Goal: Information Seeking & Learning: Learn about a topic

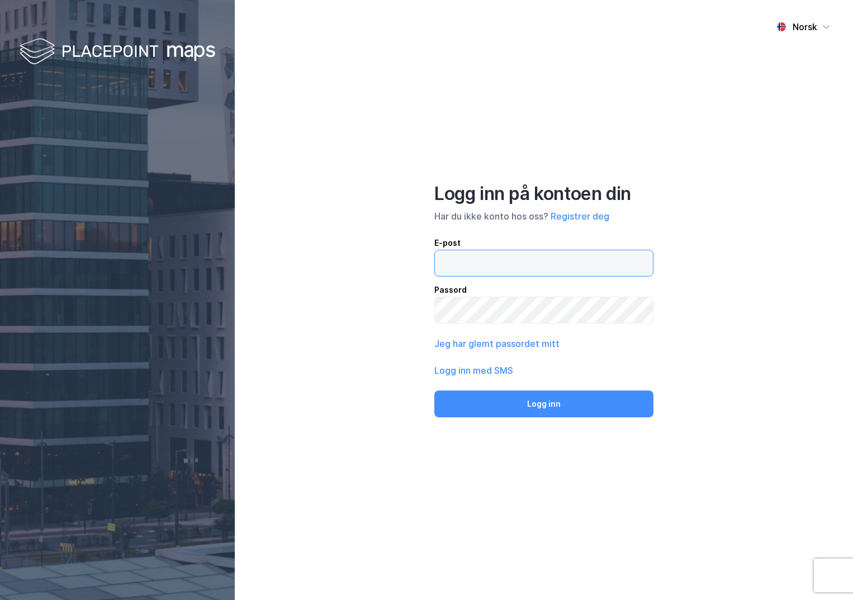
click at [462, 262] on input "email" at bounding box center [544, 263] width 218 height 26
click at [434, 391] on button "Logg inn" at bounding box center [543, 404] width 219 height 27
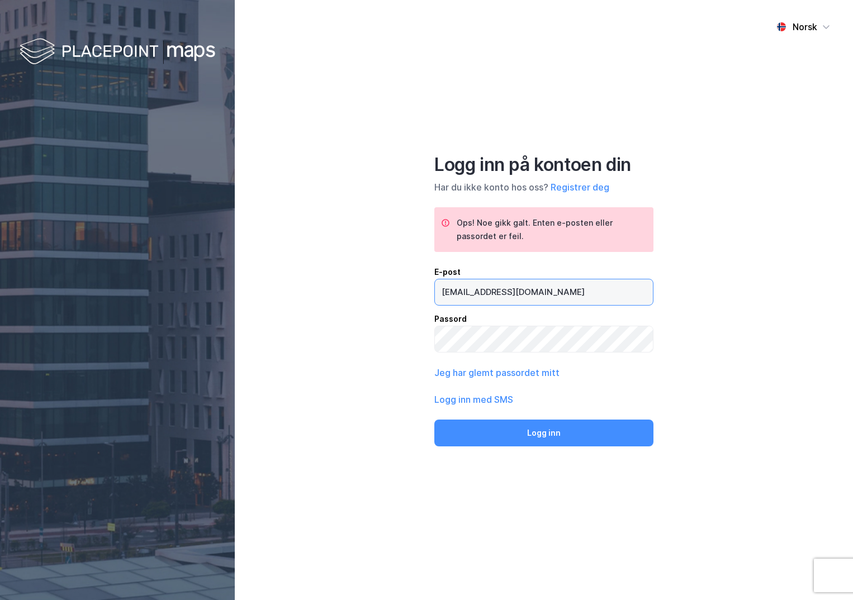
click at [477, 291] on input "[EMAIL_ADDRESS][DOMAIN_NAME]" at bounding box center [544, 292] width 218 height 26
type input "[PERSON_NAME][EMAIL_ADDRESS][DOMAIN_NAME]"
click at [434, 420] on button "Logg inn" at bounding box center [543, 433] width 219 height 27
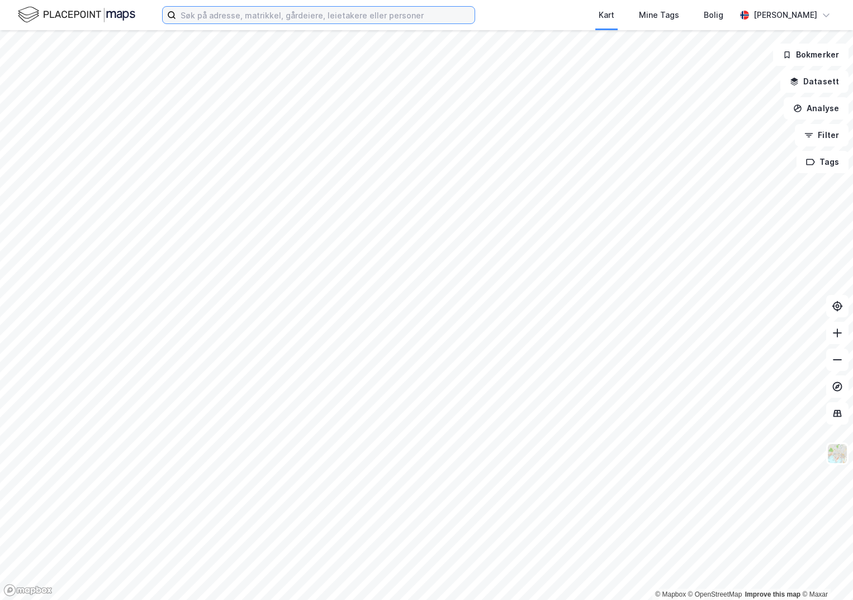
click at [262, 15] on input at bounding box center [325, 15] width 299 height 17
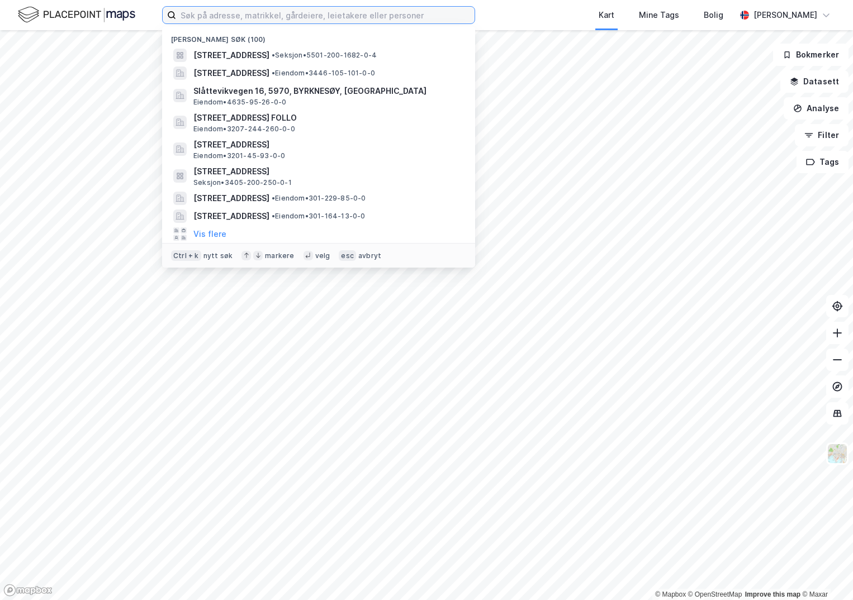
paste input "4222-2/1952/0/0"
type input "4222-2/1952/0/0"
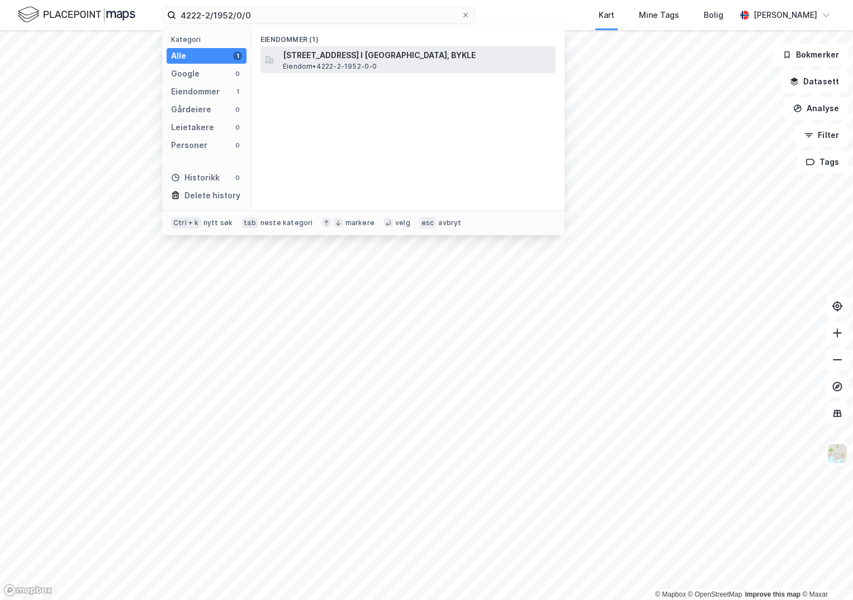
click at [304, 63] on span "Eiendom • 4222-2-1952-0-0" at bounding box center [330, 66] width 94 height 9
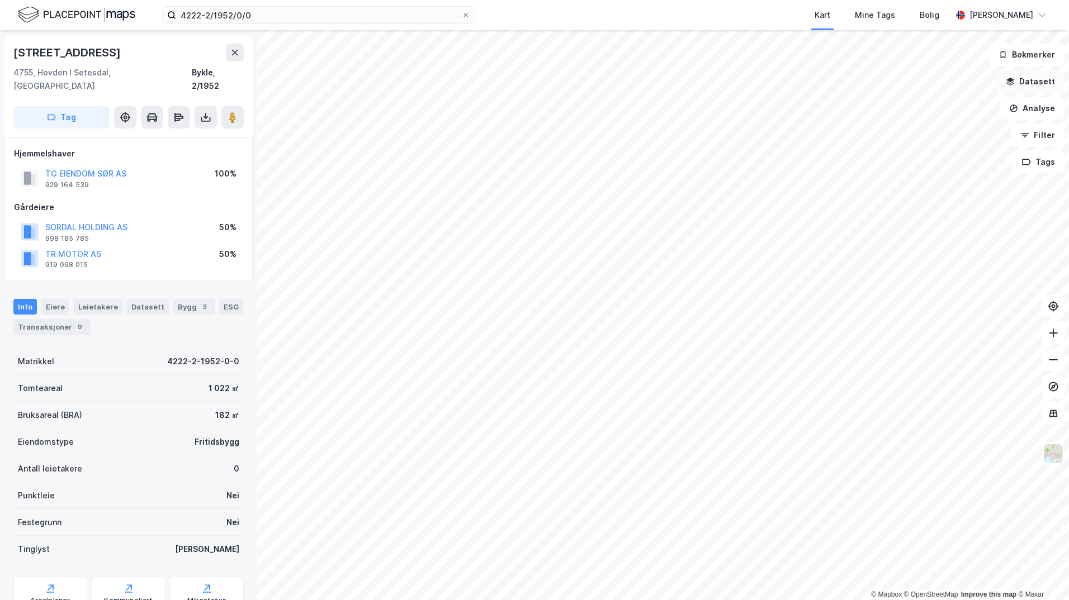
click at [852, 79] on button "Datasett" at bounding box center [1030, 81] width 68 height 22
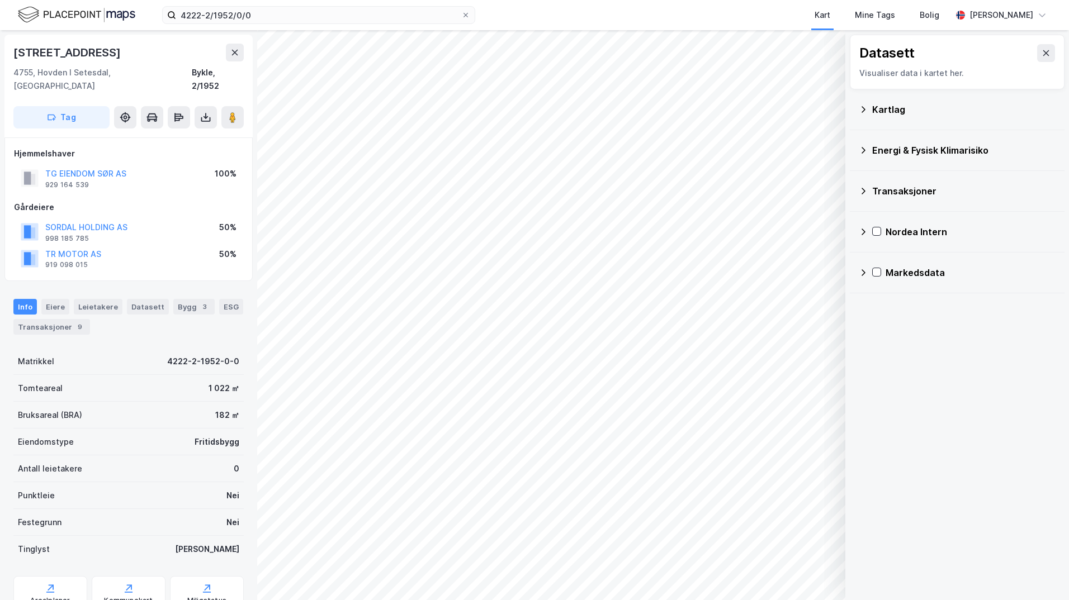
click at [852, 108] on div "Kartlag" at bounding box center [957, 109] width 197 height 27
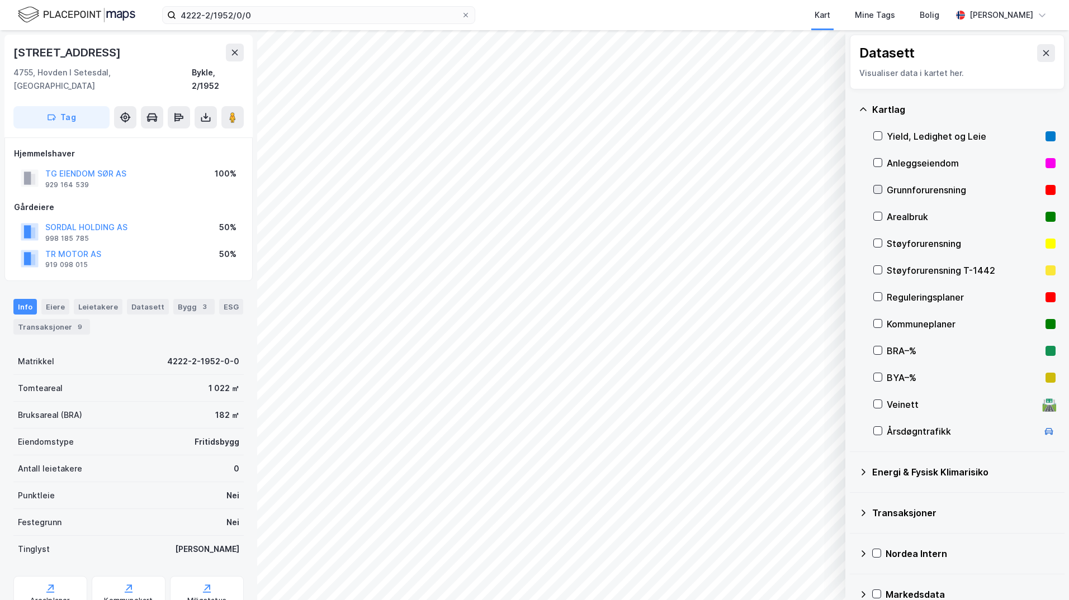
click at [852, 187] on icon at bounding box center [878, 190] width 8 height 8
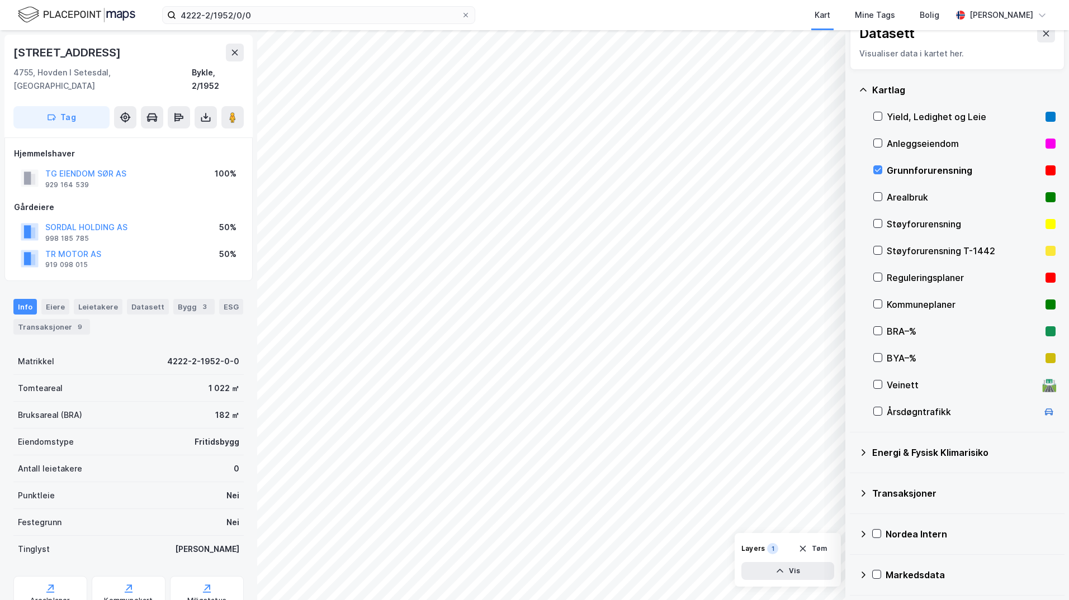
click at [852, 452] on icon at bounding box center [863, 452] width 9 height 9
click at [852, 478] on icon at bounding box center [891, 479] width 8 height 8
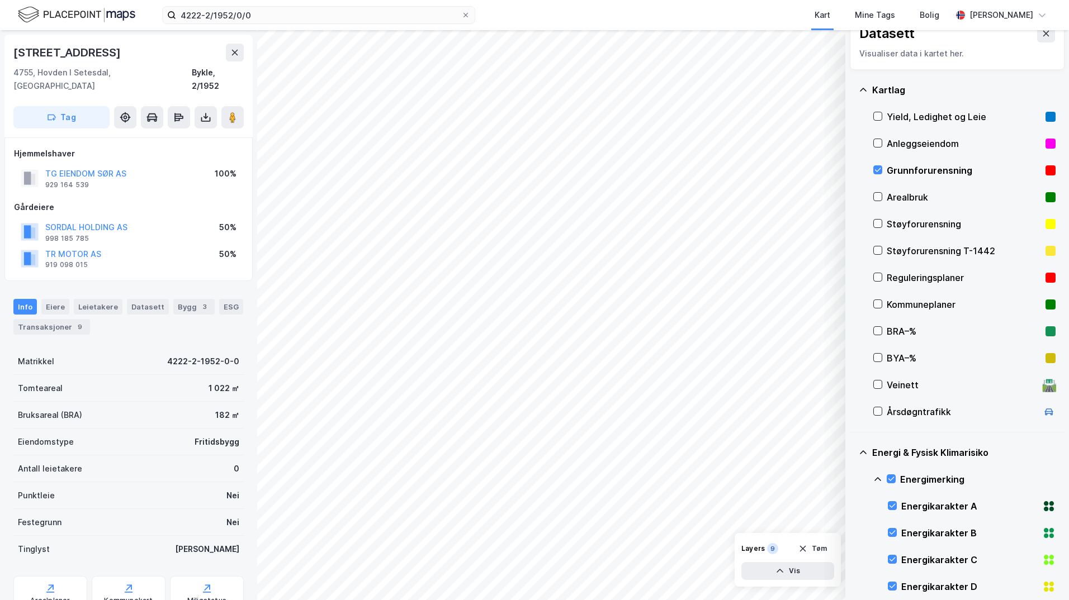
click at [852, 479] on icon at bounding box center [877, 479] width 9 height 9
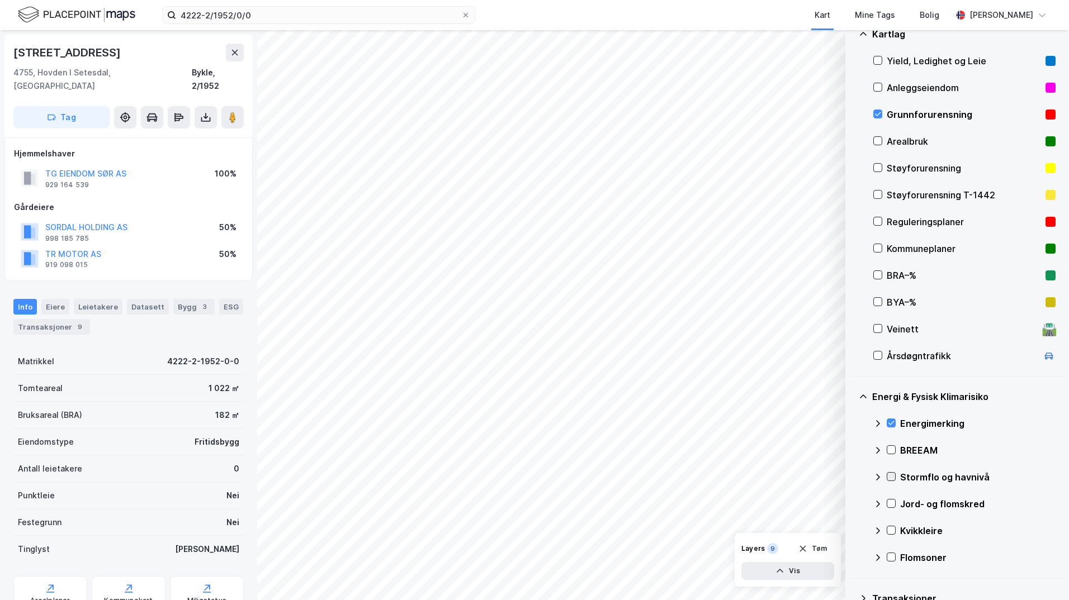
click at [852, 475] on icon at bounding box center [891, 477] width 8 height 8
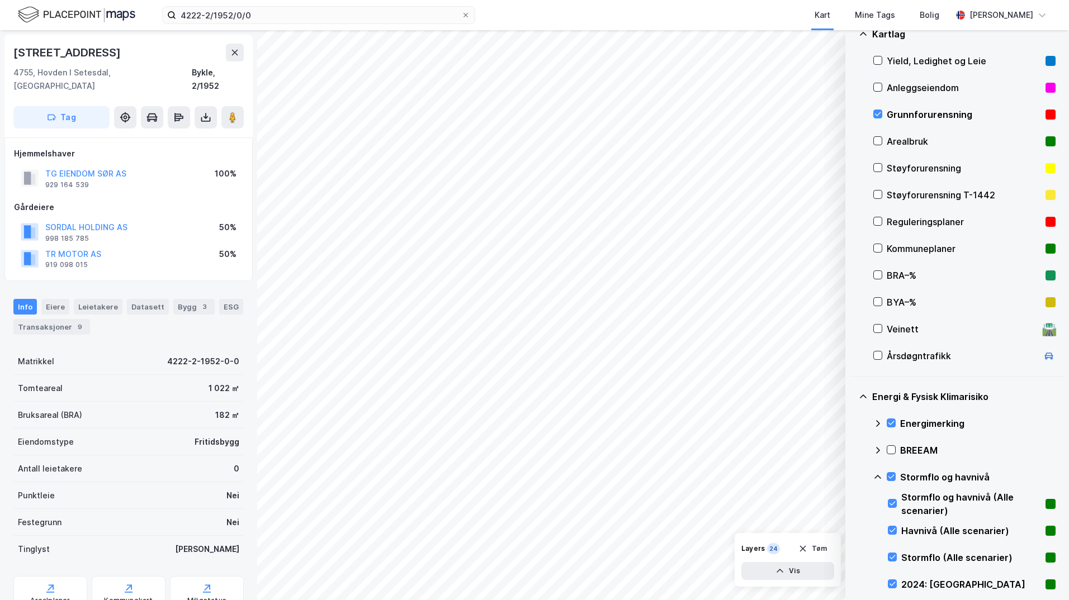
click at [852, 477] on icon at bounding box center [877, 477] width 9 height 9
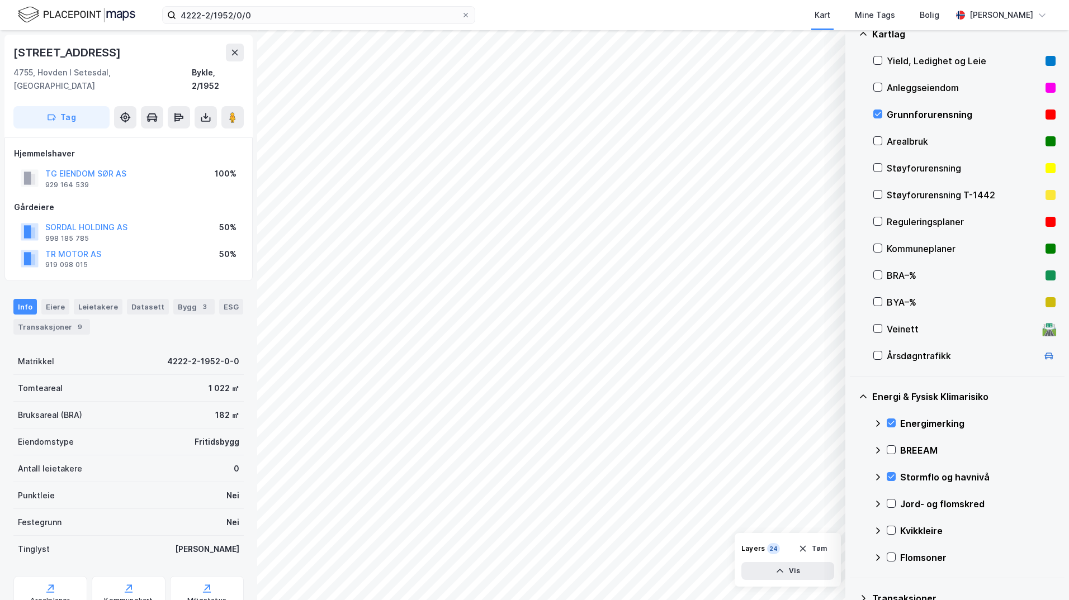
scroll to position [131, 0]
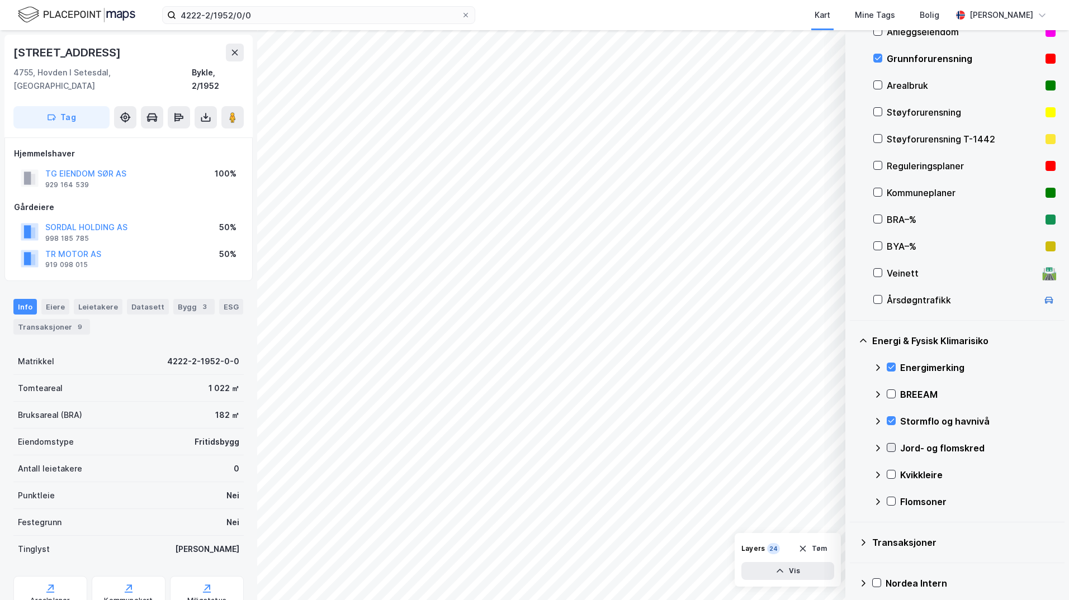
drag, startPoint x: 893, startPoint y: 445, endPoint x: 882, endPoint y: 463, distance: 21.3
click at [852, 446] on icon at bounding box center [891, 448] width 8 height 8
click at [852, 449] on icon at bounding box center [877, 448] width 9 height 9
click at [852, 477] on icon at bounding box center [891, 475] width 8 height 8
click at [852, 475] on icon at bounding box center [877, 475] width 9 height 9
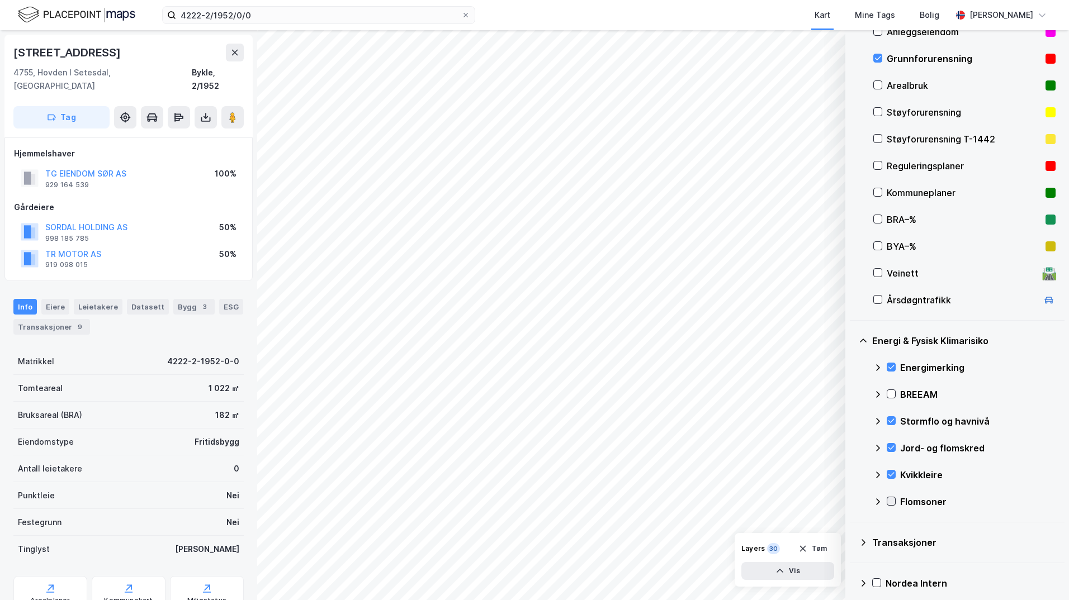
click at [852, 499] on icon at bounding box center [891, 502] width 8 height 8
click at [852, 500] on icon at bounding box center [877, 502] width 9 height 9
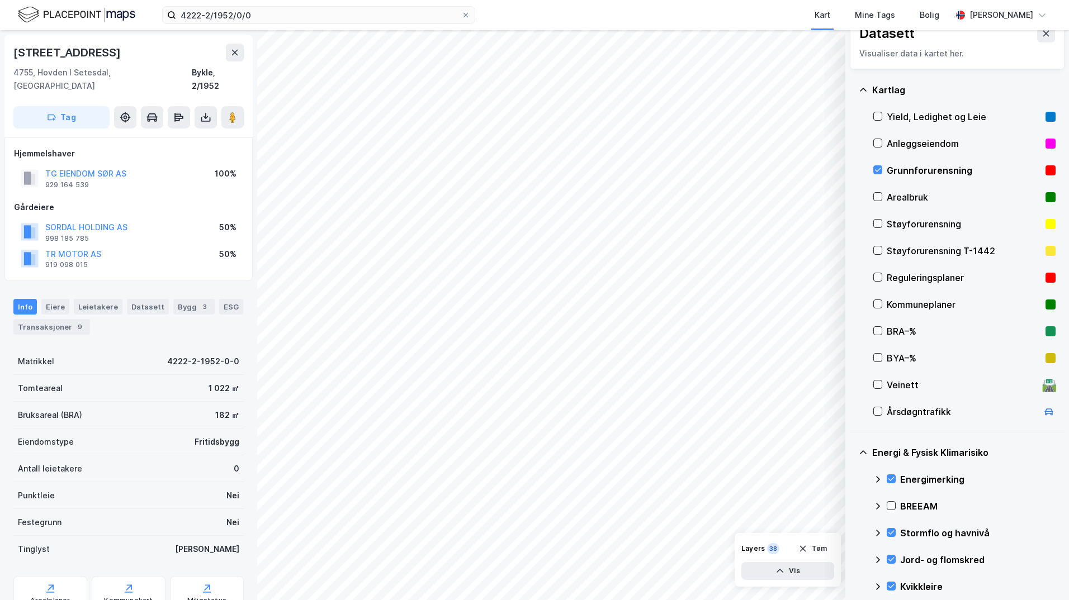
scroll to position [75, 0]
